Goal: Information Seeking & Learning: Understand process/instructions

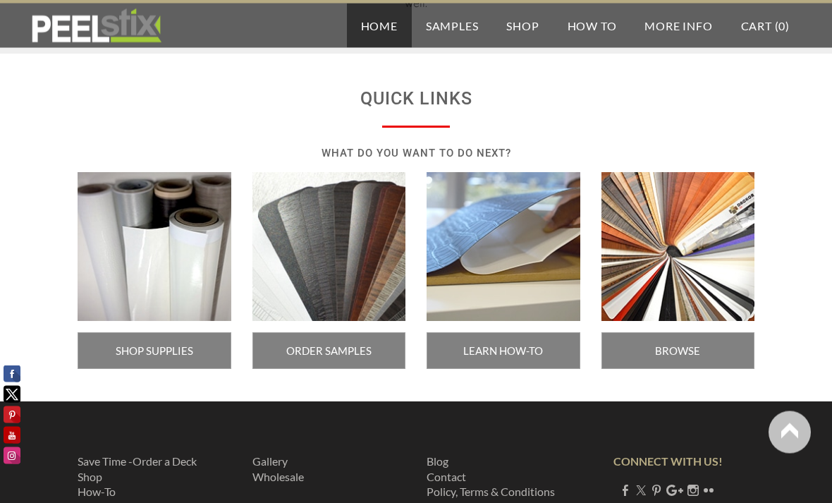
scroll to position [2449, 0]
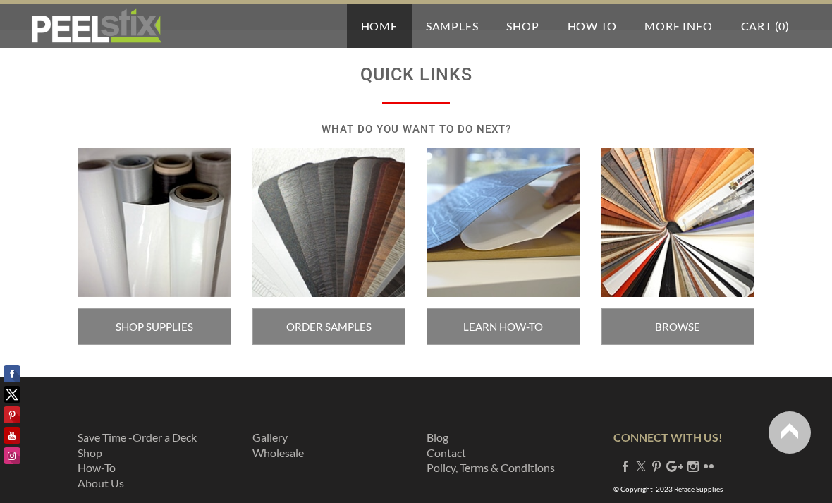
click at [255, 436] on link "Gallery ​" at bounding box center [269, 436] width 35 height 13
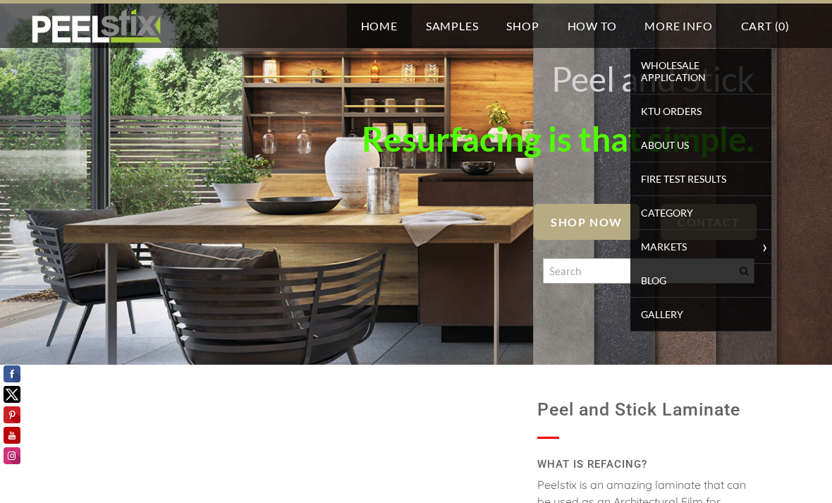
click at [651, 142] on span "About Us" at bounding box center [701, 144] width 134 height 19
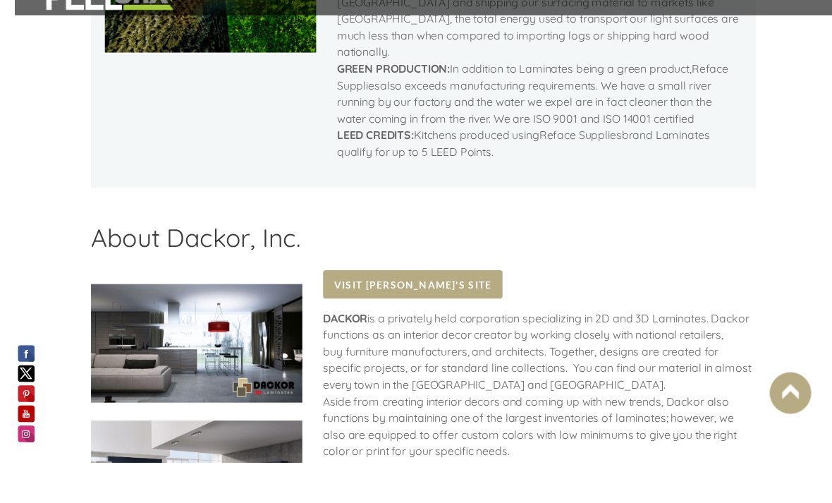
scroll to position [1714, 0]
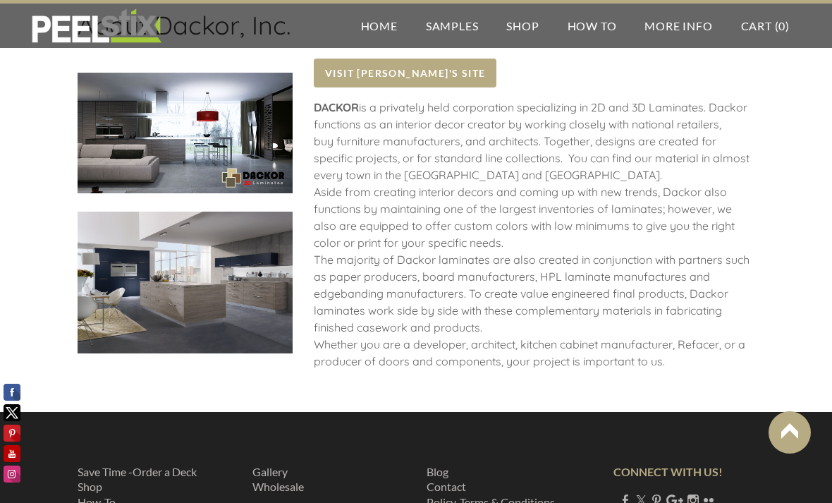
click at [84, 495] on link "How-To" at bounding box center [97, 501] width 38 height 13
